Goal: Task Accomplishment & Management: Manage account settings

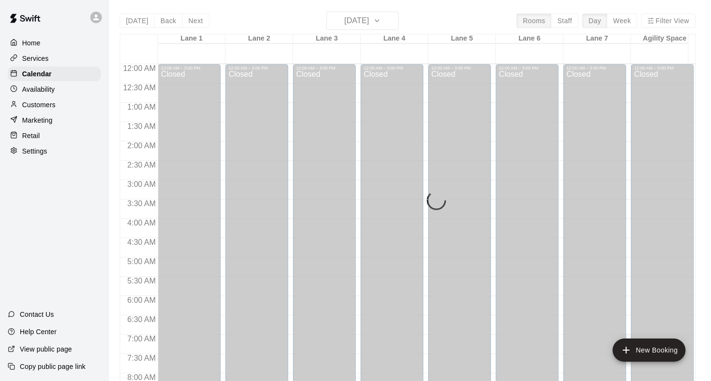
scroll to position [599, 0]
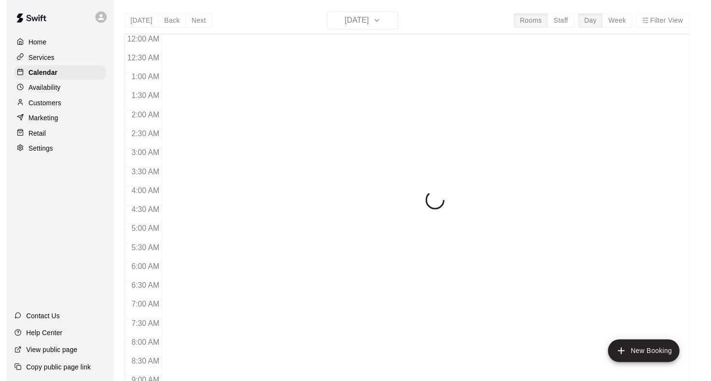
scroll to position [378, 0]
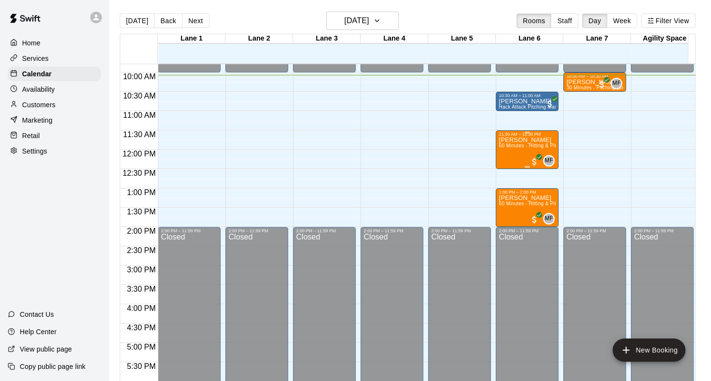
click at [514, 143] on div "[PERSON_NAME] 60 Minutes - Hitting & Pitching (Baseball)" at bounding box center [527, 327] width 57 height 381
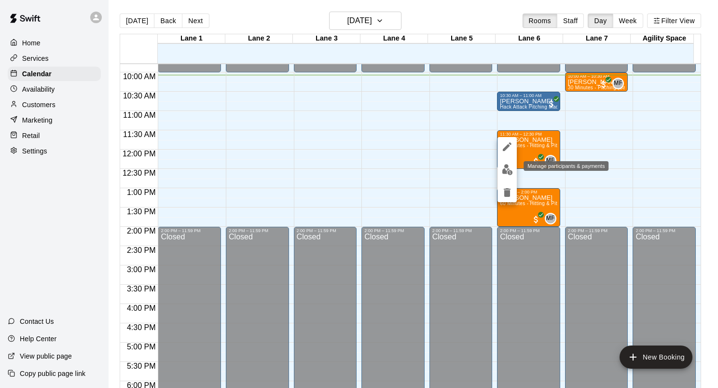
click at [509, 172] on img "edit" at bounding box center [507, 169] width 11 height 11
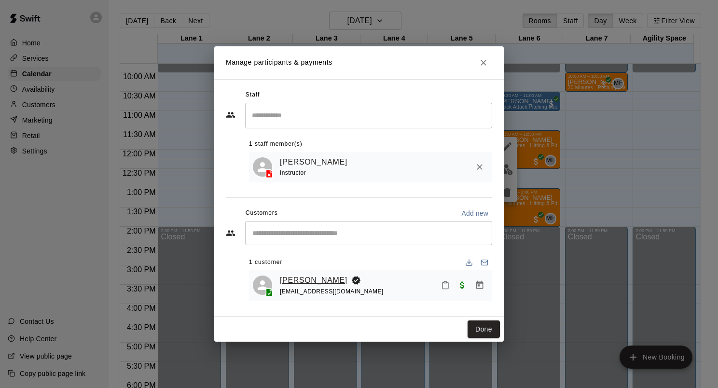
click at [301, 283] on link "[PERSON_NAME]" at bounding box center [314, 280] width 68 height 13
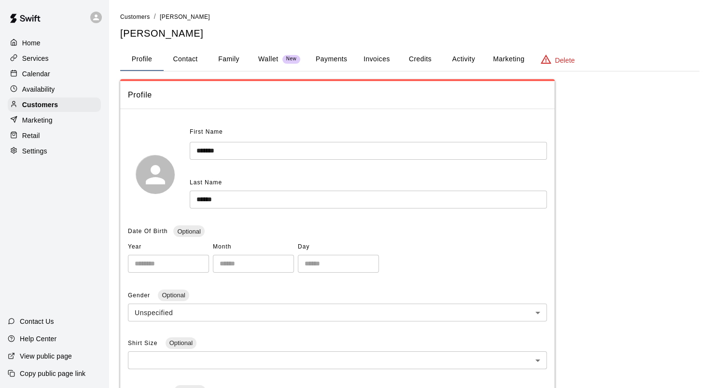
click at [232, 60] on button "Family" at bounding box center [228, 59] width 43 height 23
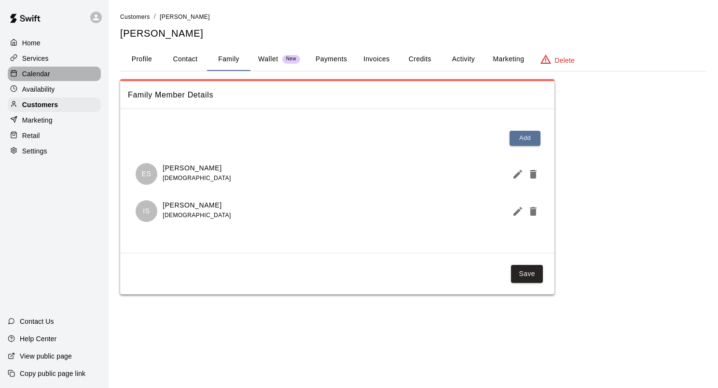
click at [44, 77] on p "Calendar" at bounding box center [36, 74] width 28 height 10
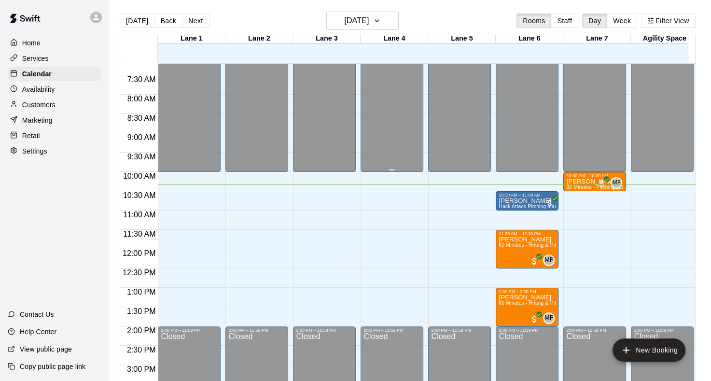
scroll to position [196, 0]
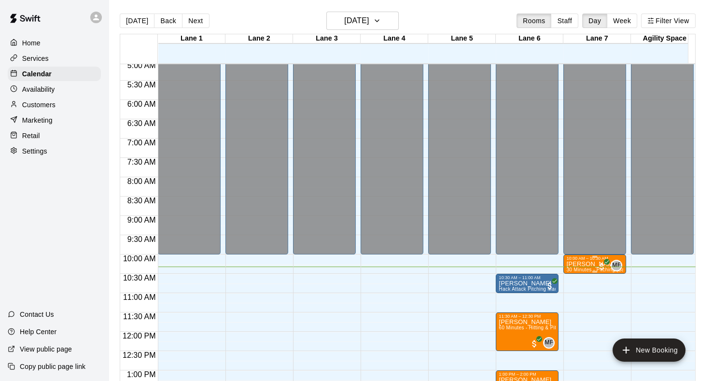
click at [576, 259] on div "10:00 AM – 10:30 AM" at bounding box center [594, 258] width 57 height 5
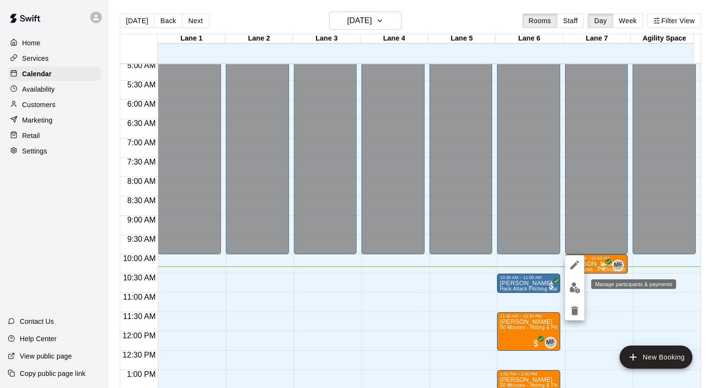
click at [575, 293] on img "edit" at bounding box center [575, 287] width 11 height 11
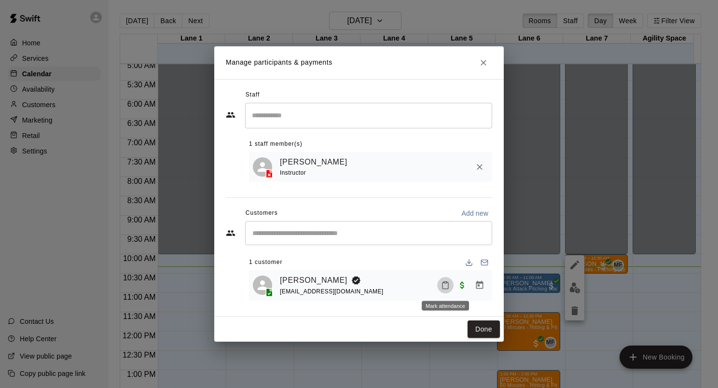
click at [443, 284] on icon "Mark attendance" at bounding box center [445, 285] width 9 height 9
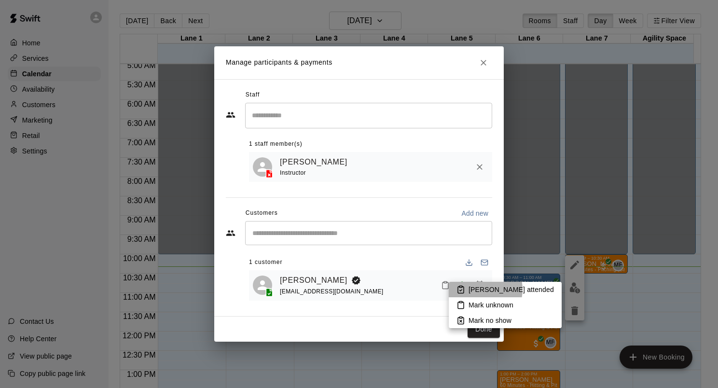
click at [483, 290] on p "[PERSON_NAME] attended" at bounding box center [511, 290] width 85 height 10
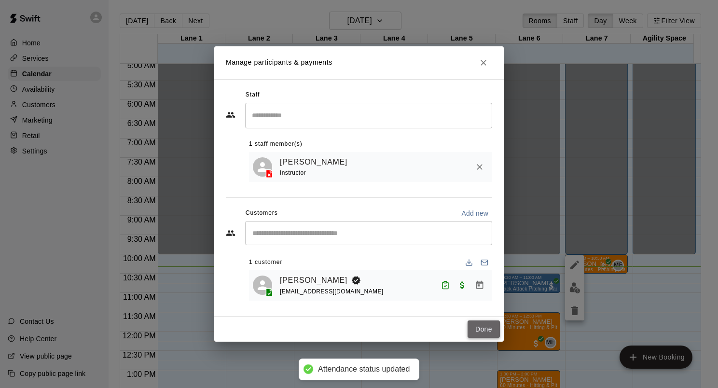
click at [479, 333] on button "Done" at bounding box center [484, 330] width 32 height 18
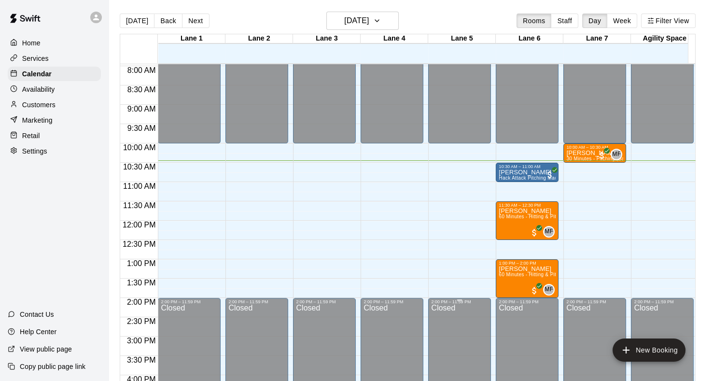
scroll to position [307, 0]
click at [199, 19] on button "Next" at bounding box center [195, 21] width 27 height 14
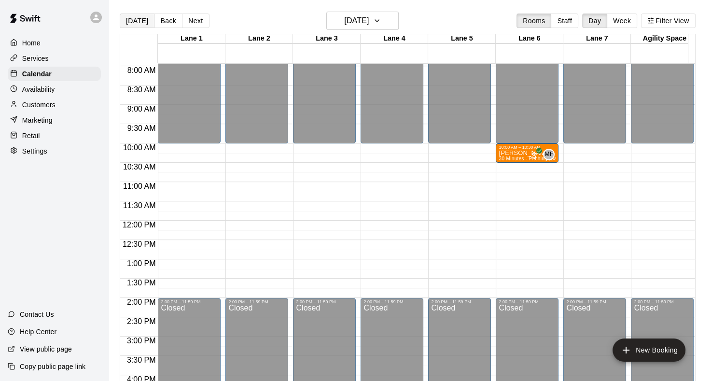
click at [142, 20] on button "[DATE]" at bounding box center [137, 21] width 35 height 14
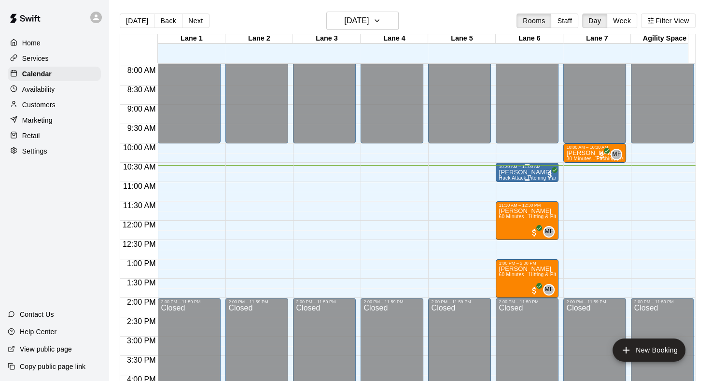
click at [518, 172] on p "[PERSON_NAME]" at bounding box center [527, 172] width 57 height 0
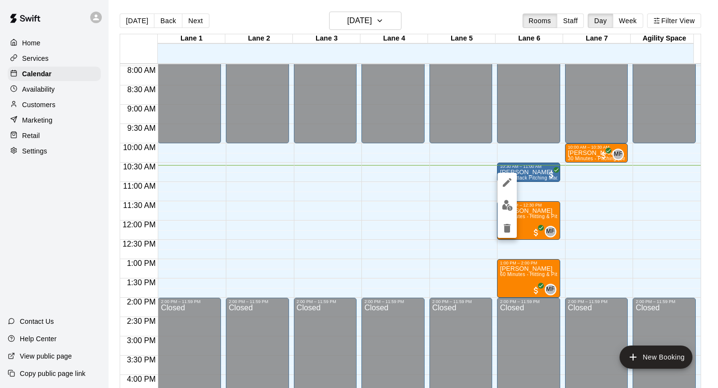
click at [509, 201] on img "edit" at bounding box center [507, 205] width 11 height 11
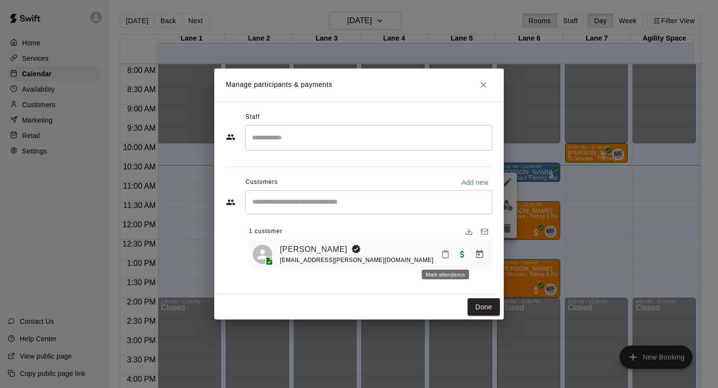
click at [443, 255] on icon "Mark attendance" at bounding box center [445, 254] width 9 height 9
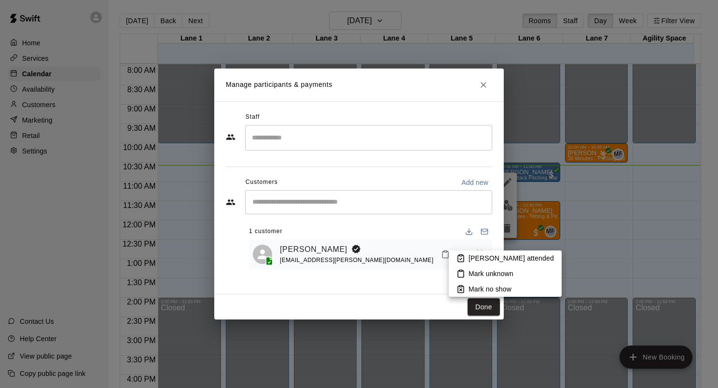
click at [478, 261] on p "[PERSON_NAME] attended" at bounding box center [511, 258] width 85 height 10
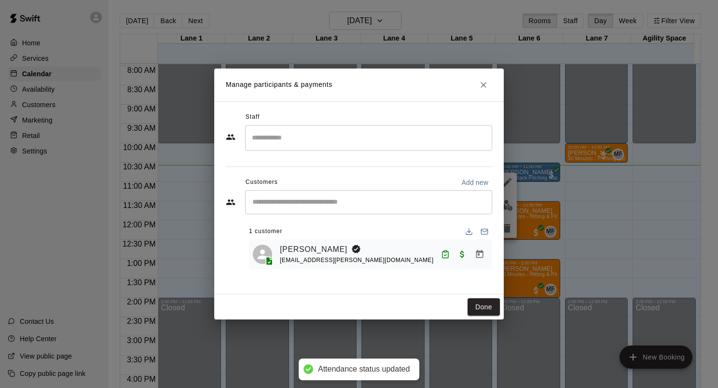
click at [488, 307] on button "Done" at bounding box center [484, 307] width 32 height 18
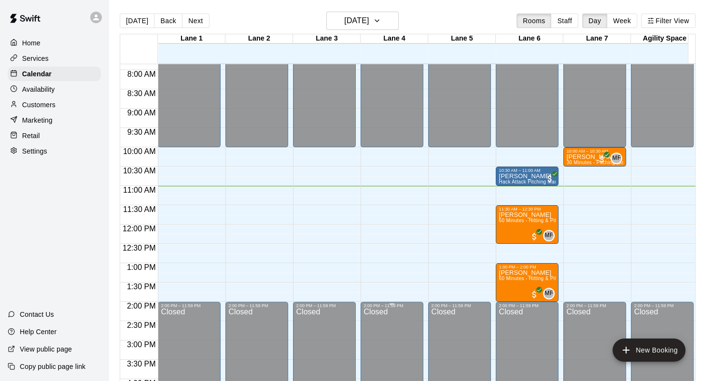
scroll to position [280, 0]
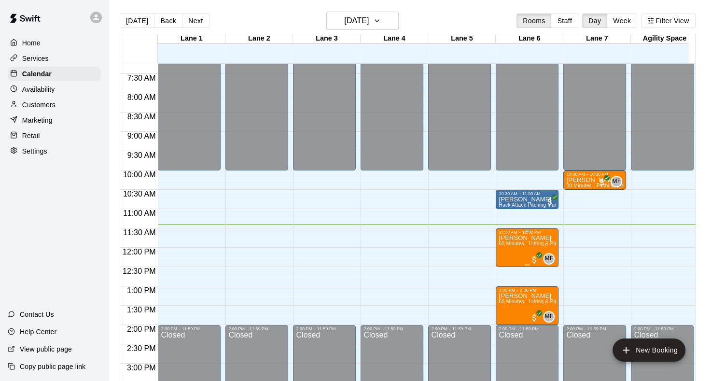
click at [512, 245] on span "60 Minutes - Hitting & Pitching (Baseball)" at bounding box center [546, 243] width 95 height 5
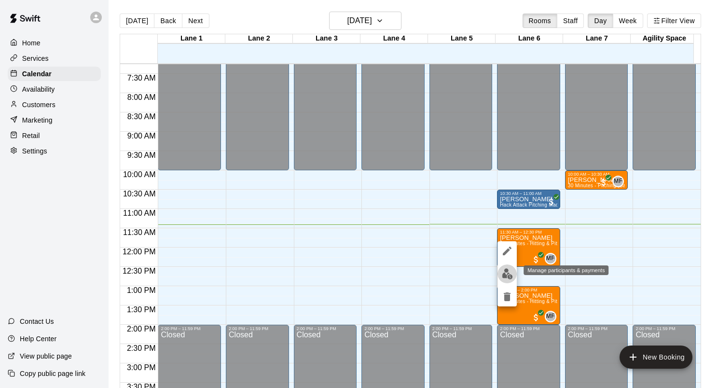
click at [504, 271] on img "edit" at bounding box center [507, 273] width 11 height 11
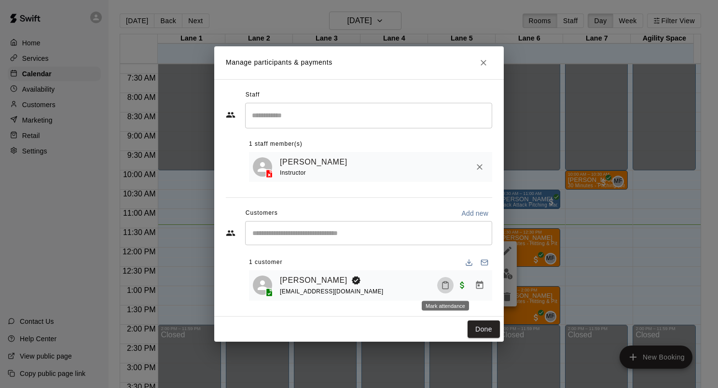
click at [447, 285] on icon "Mark attendance" at bounding box center [445, 285] width 9 height 9
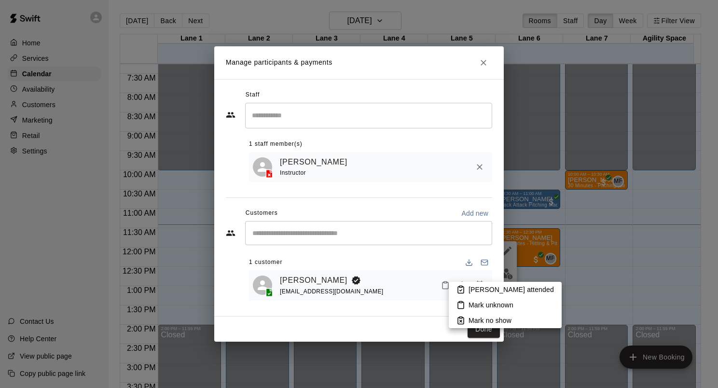
click at [467, 288] on li "[PERSON_NAME] attended" at bounding box center [505, 289] width 113 height 15
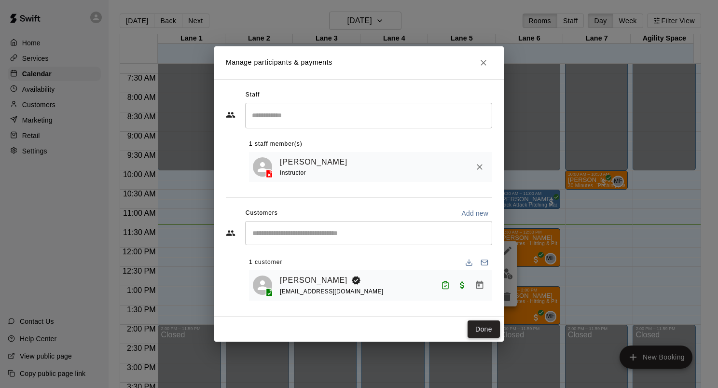
click at [480, 326] on button "Done" at bounding box center [484, 330] width 32 height 18
